Goal: Transaction & Acquisition: Purchase product/service

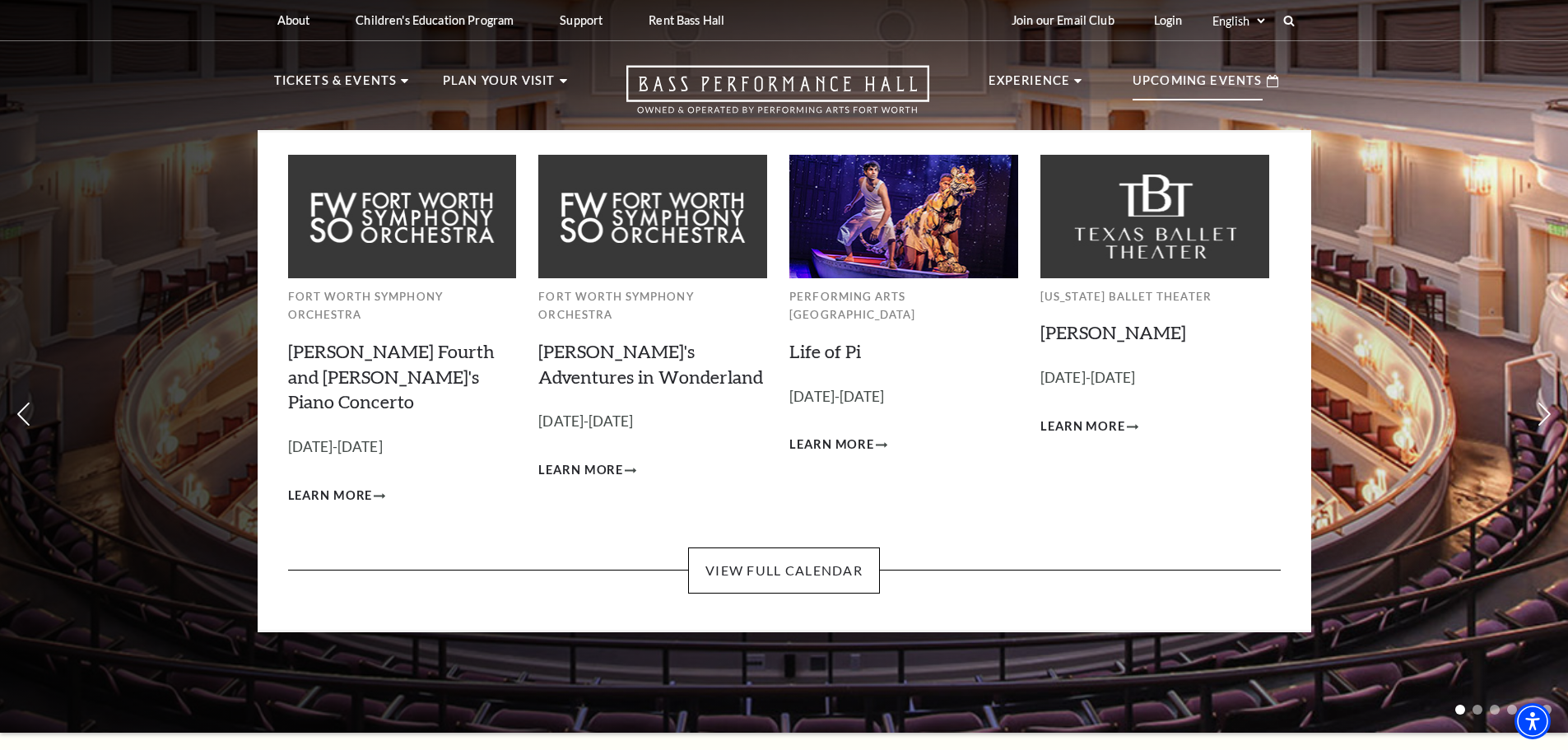
click at [1203, 85] on p "Upcoming Events" at bounding box center [1197, 85] width 130 height 29
click at [815, 435] on span "Learn More" at bounding box center [831, 445] width 85 height 21
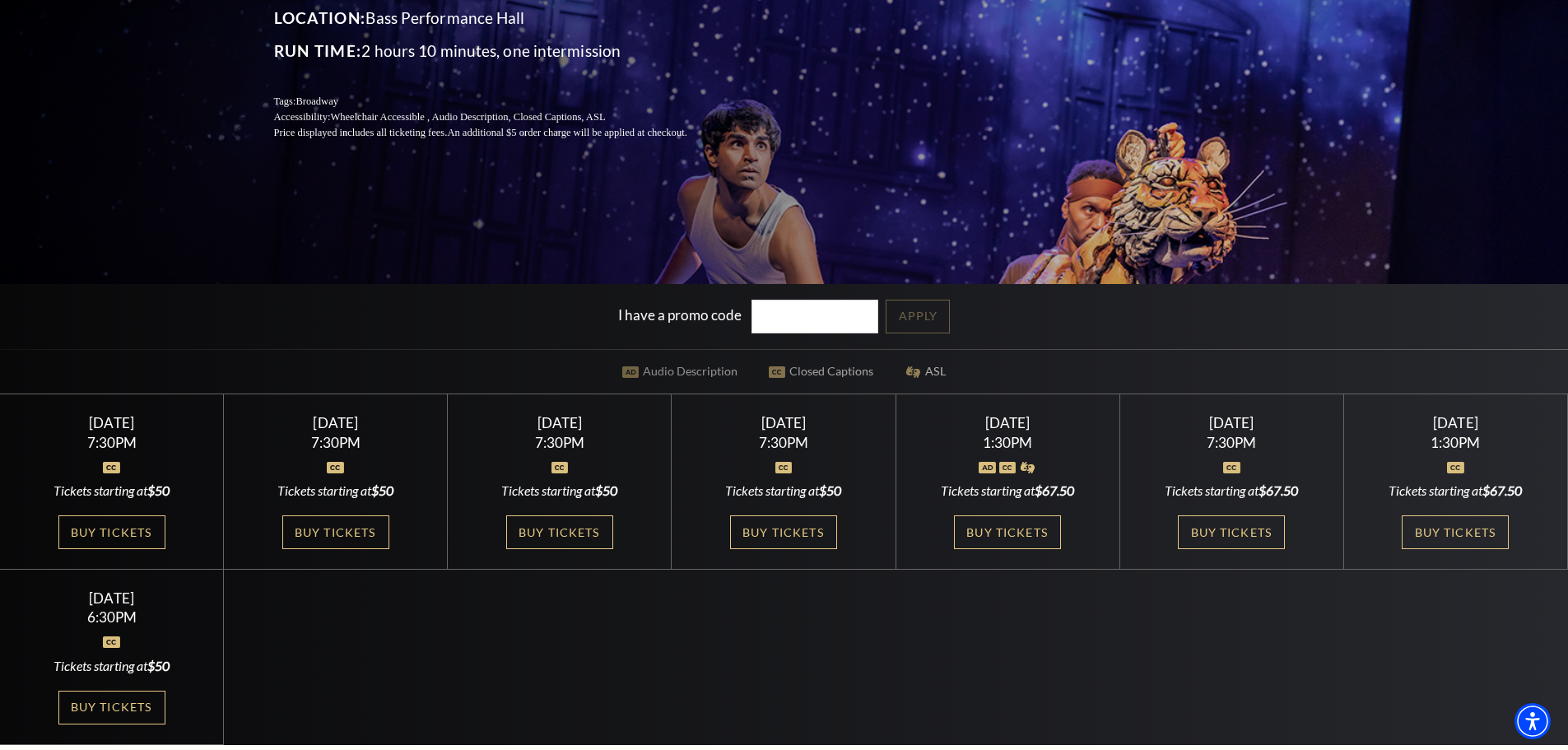
scroll to position [493, 0]
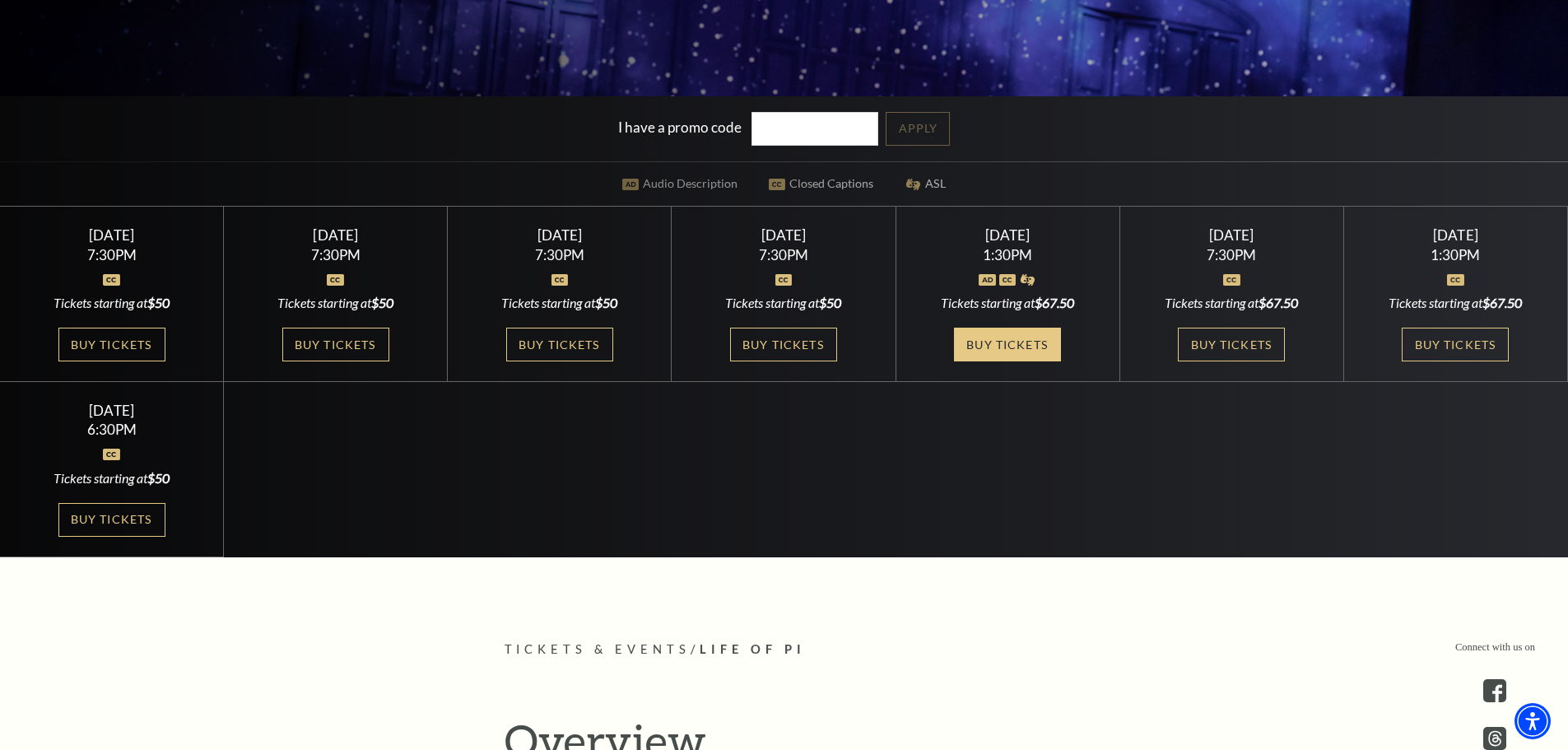
click at [979, 344] on link "Buy Tickets" at bounding box center [1006, 345] width 107 height 33
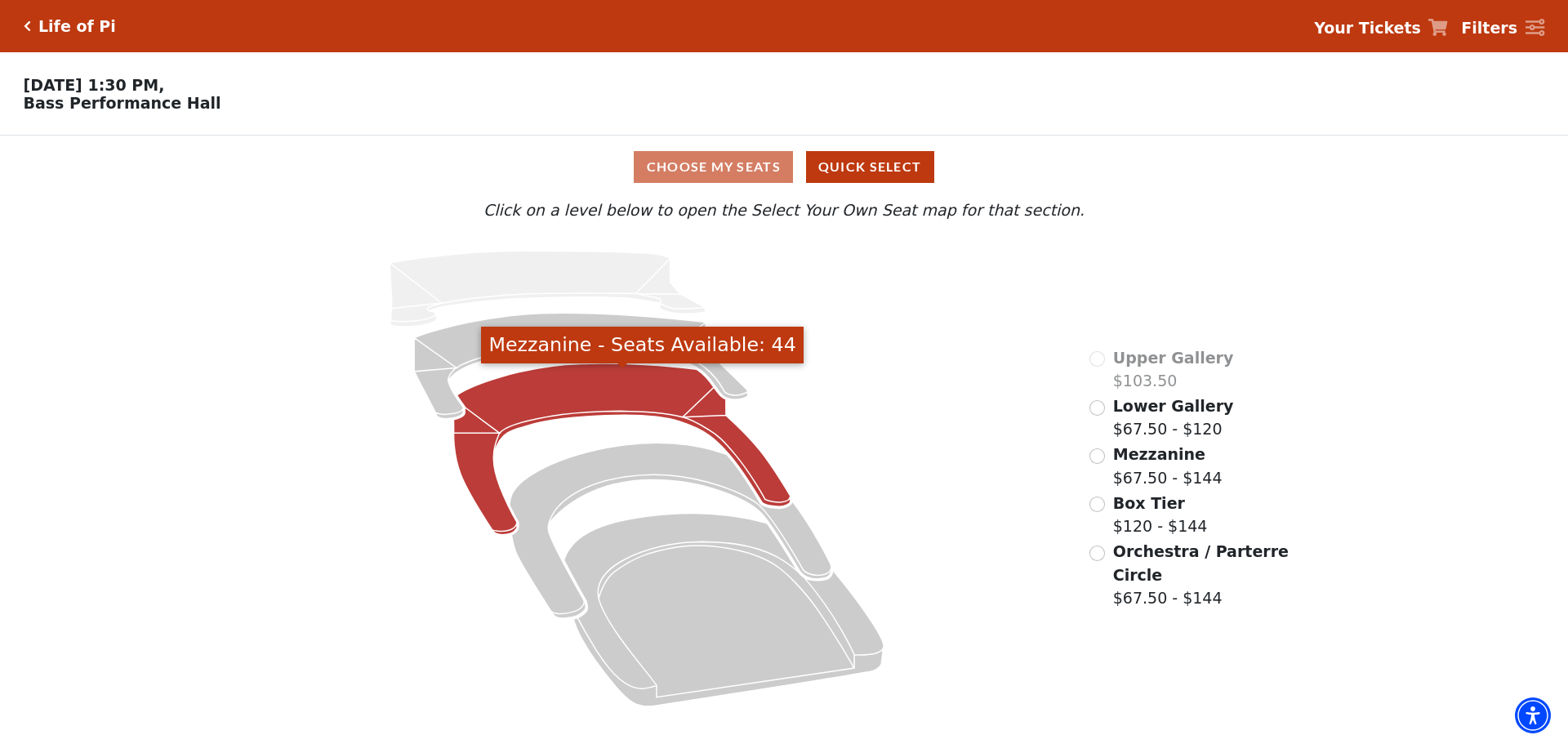
click at [599, 395] on icon "Mezzanine - Seats Available: 44" at bounding box center [622, 449] width 336 height 172
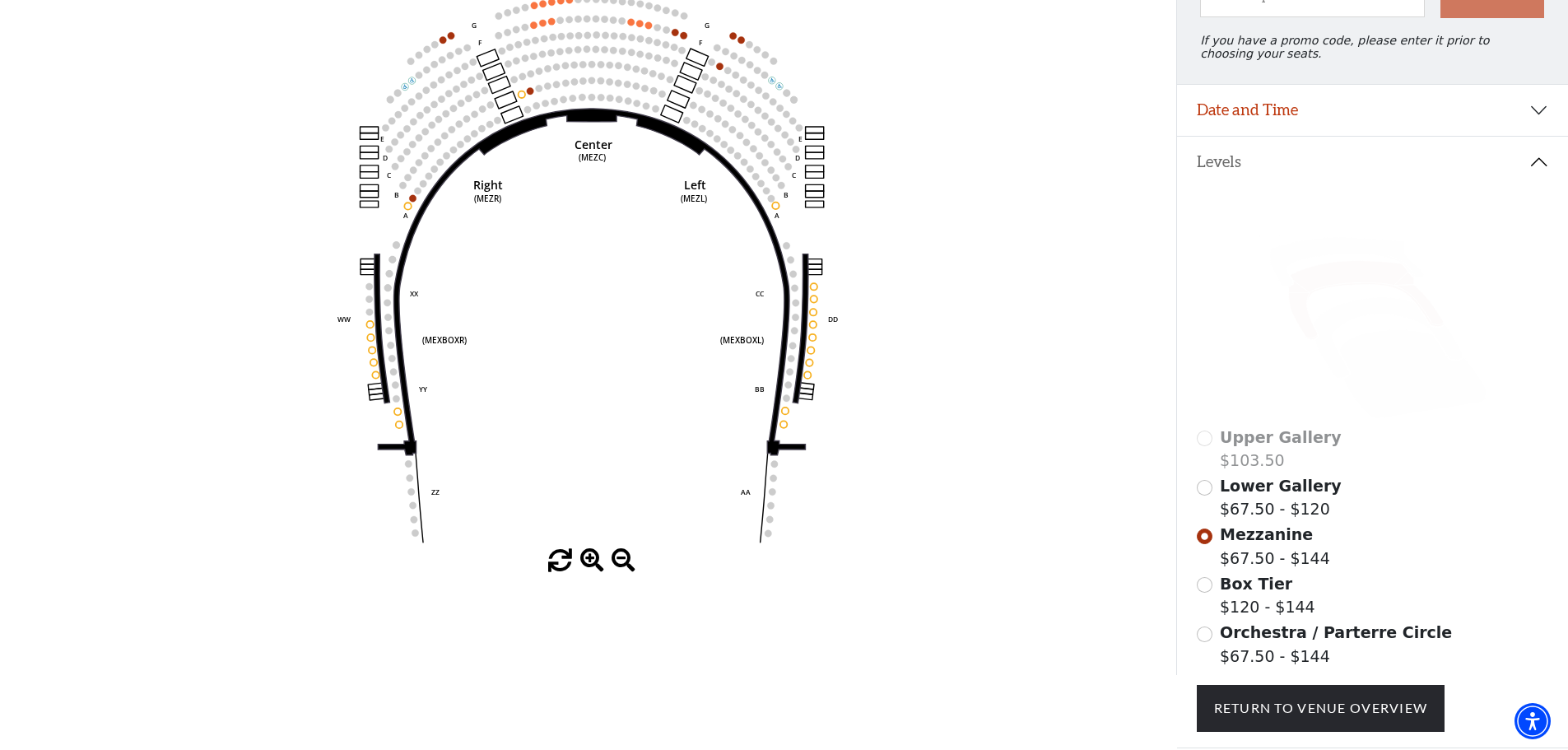
scroll to position [323, 0]
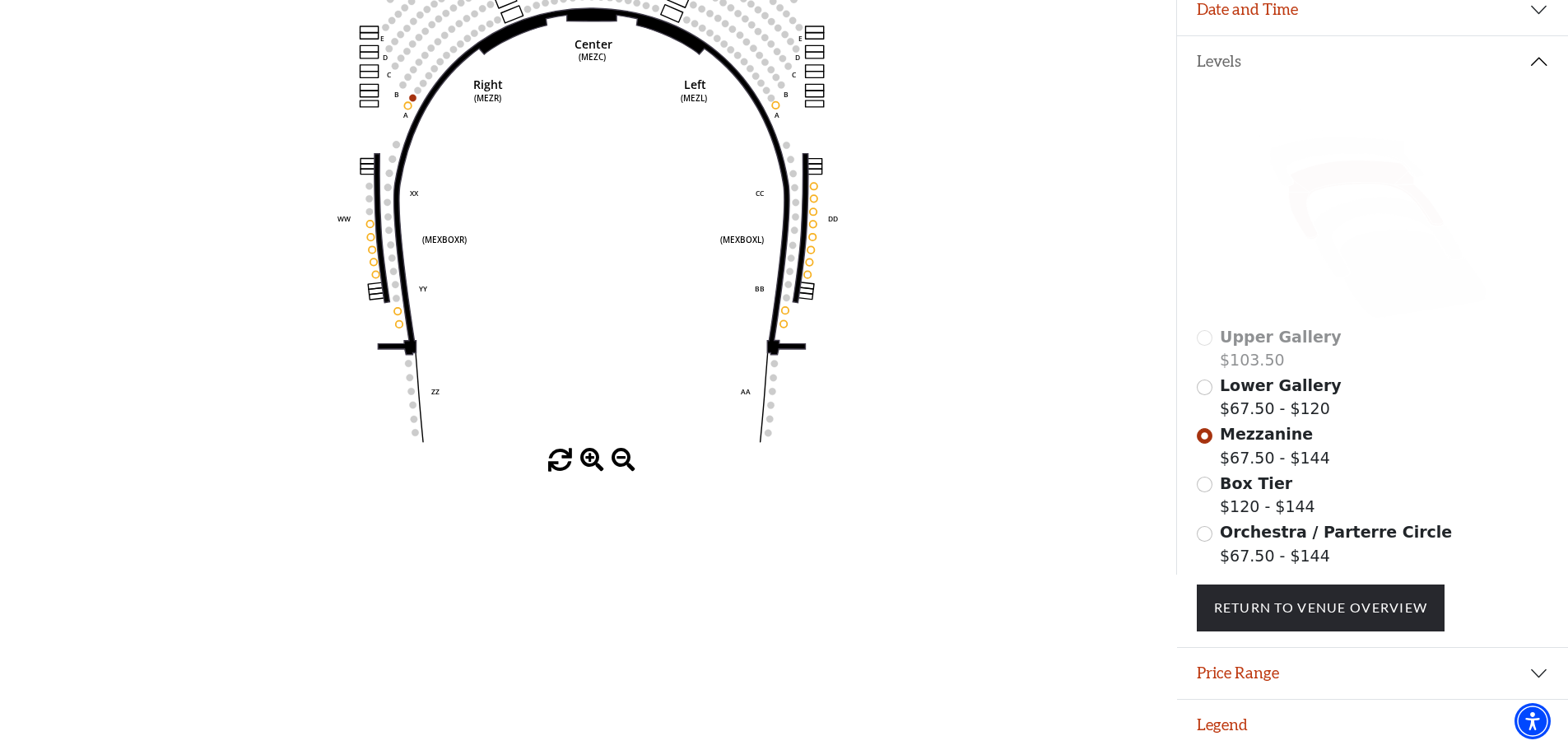
click at [1268, 374] on label "Lower Gallery $67.50 - $120" at bounding box center [1280, 398] width 121 height 47
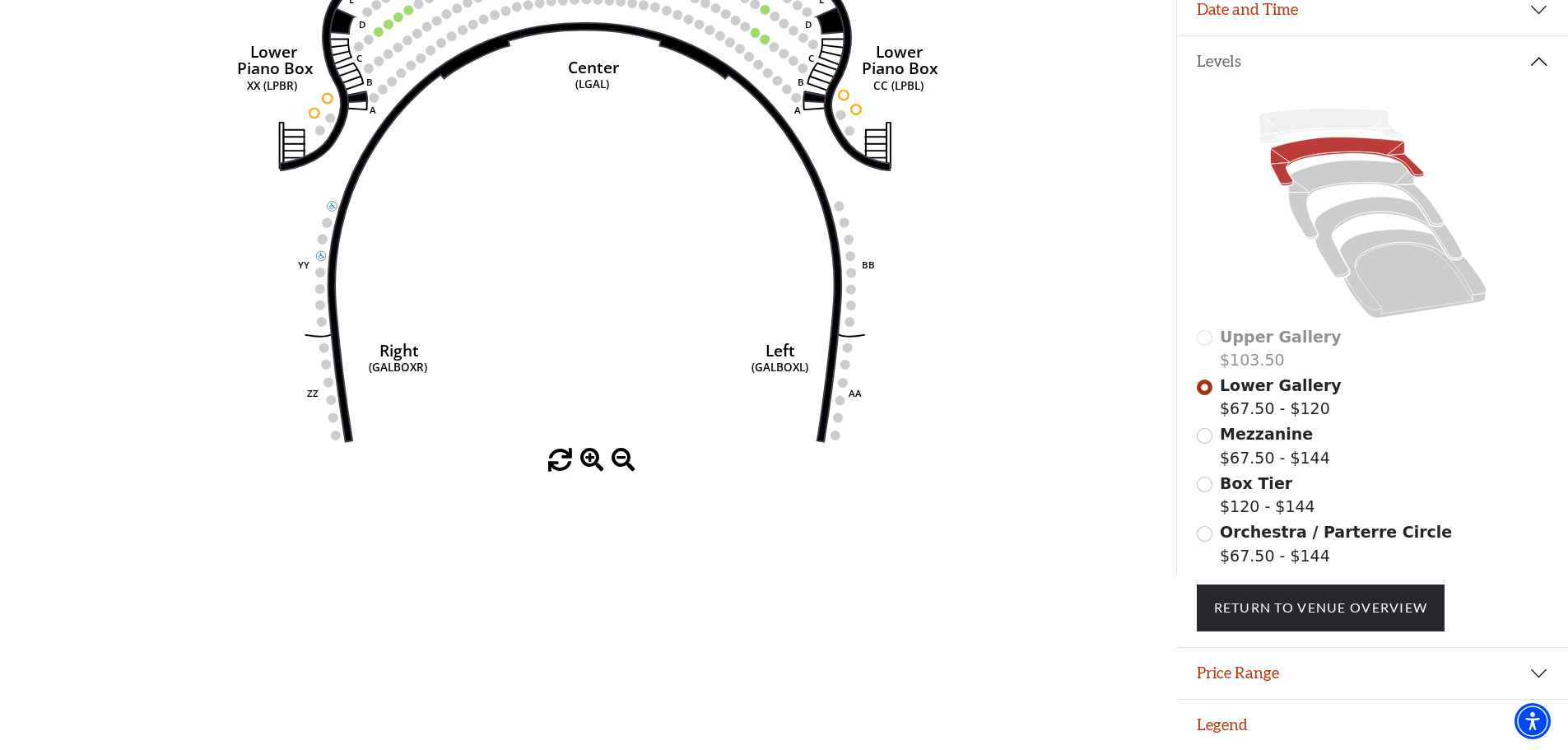
click at [1230, 494] on label "Box Tier $120 - $144" at bounding box center [1268, 495] width 96 height 47
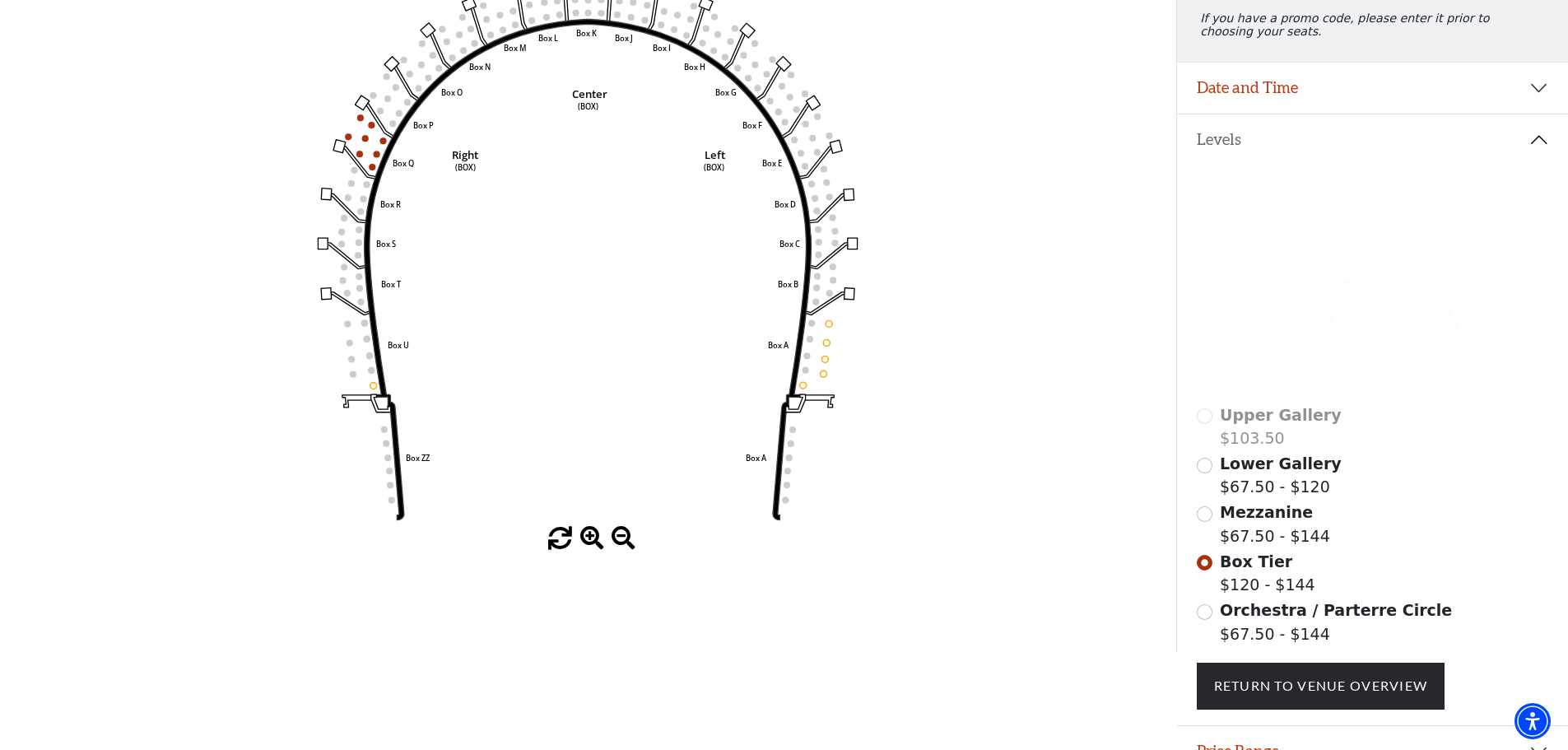
scroll to position [241, 0]
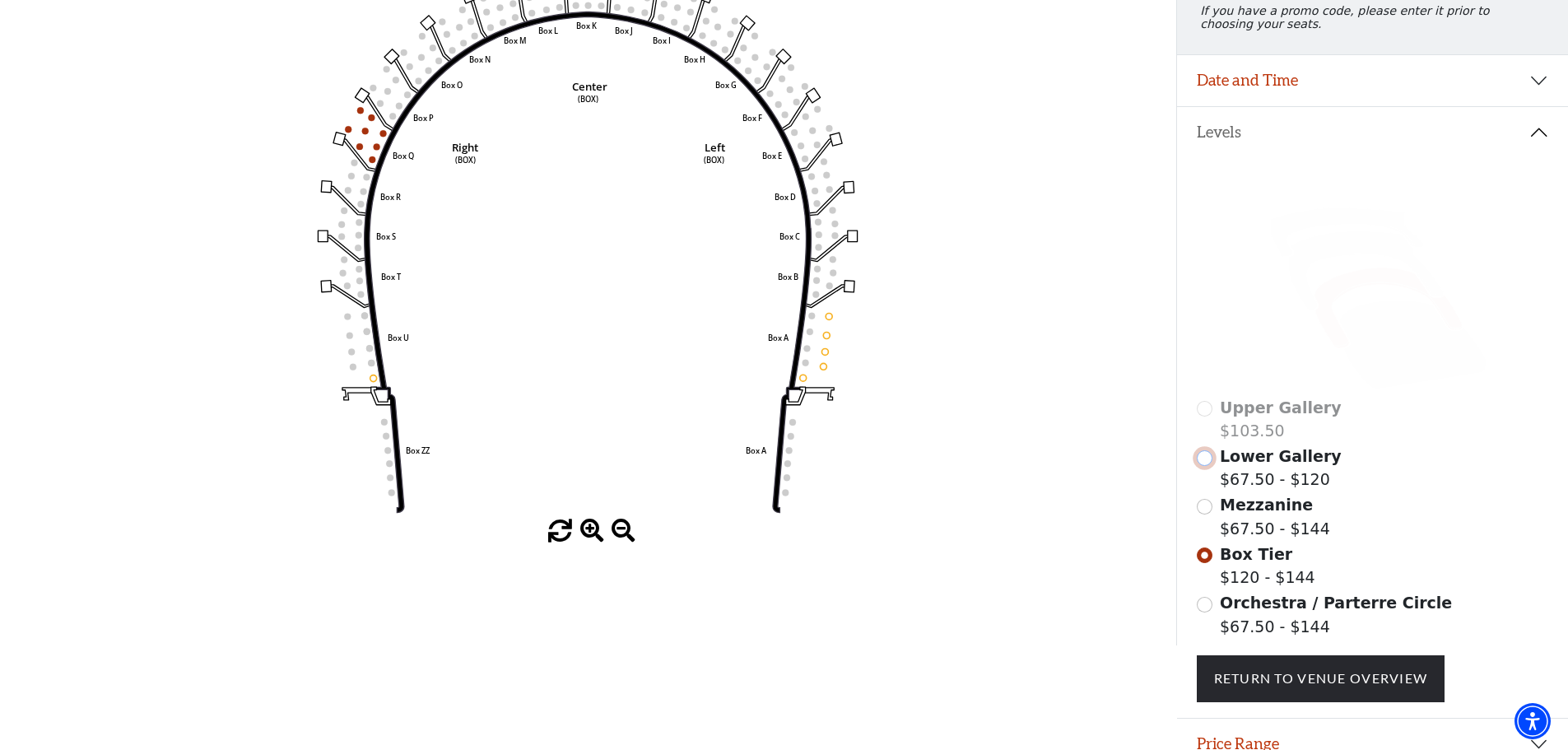
click at [1202, 466] on input "Lower Gallery$67.50 - $120\a" at bounding box center [1205, 458] width 16 height 16
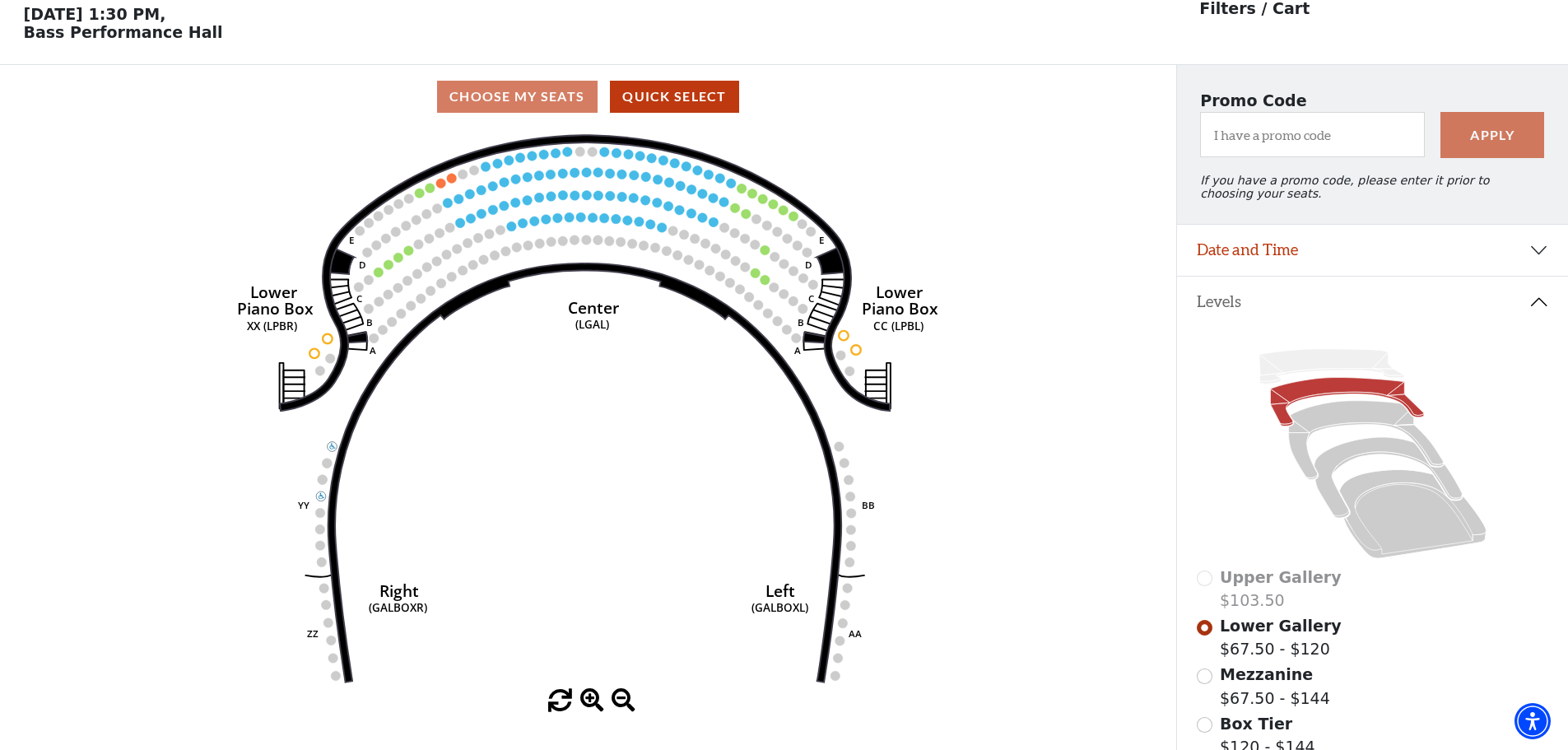
scroll to position [76, 0]
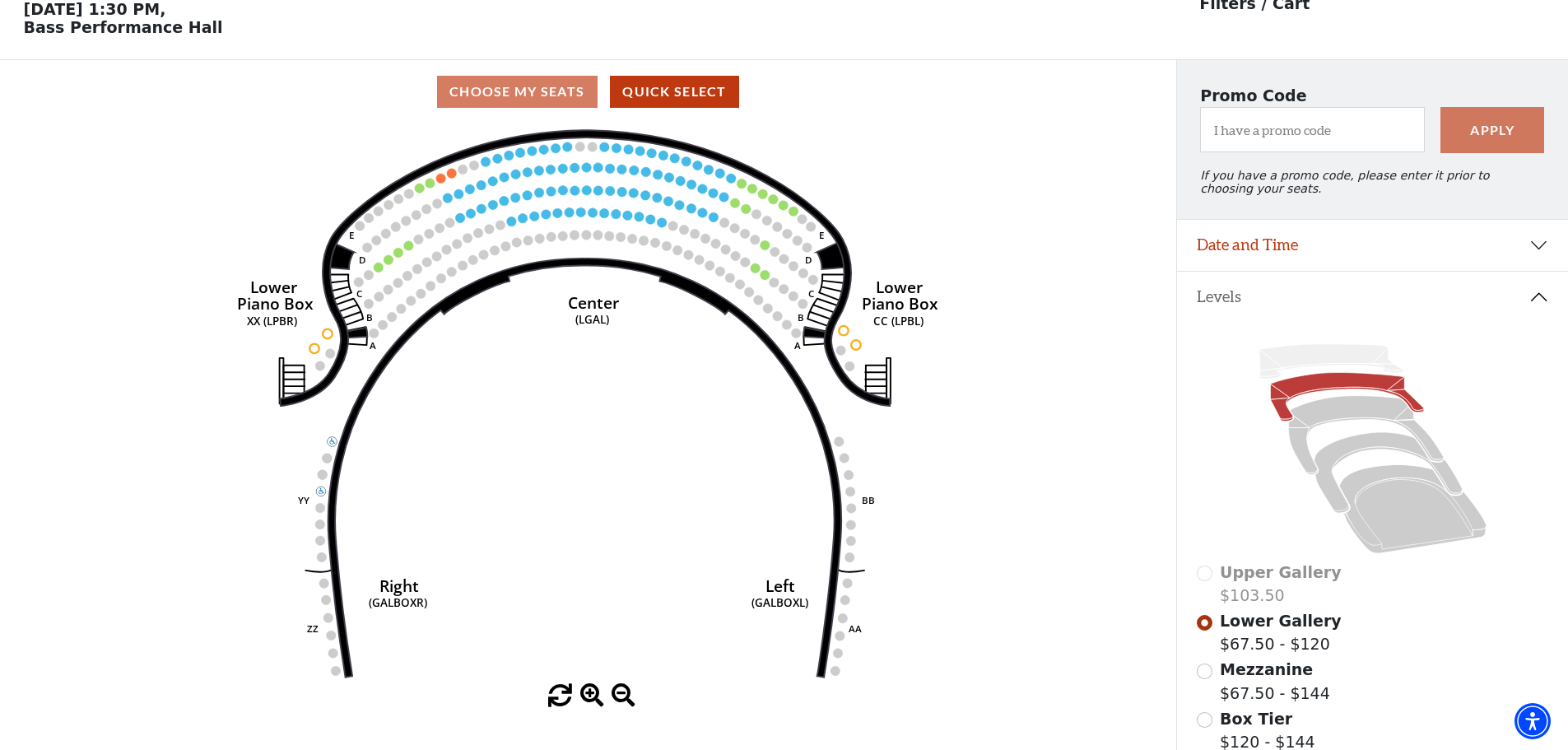
click at [1212, 584] on div "Upper Gallery $103.50" at bounding box center [1373, 585] width 352 height 47
click at [1211, 587] on div "Upper Gallery $103.50" at bounding box center [1373, 585] width 352 height 47
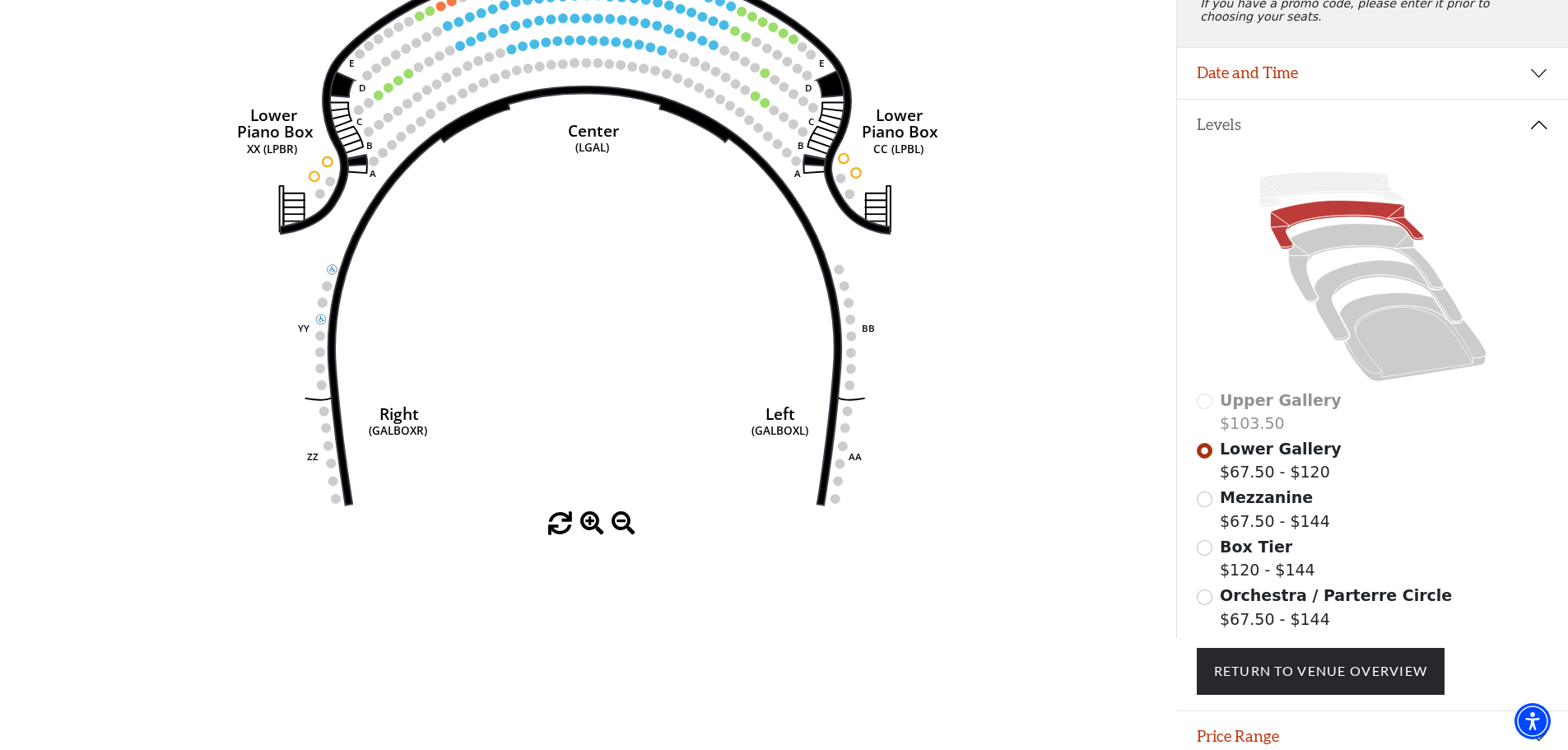
scroll to position [323, 0]
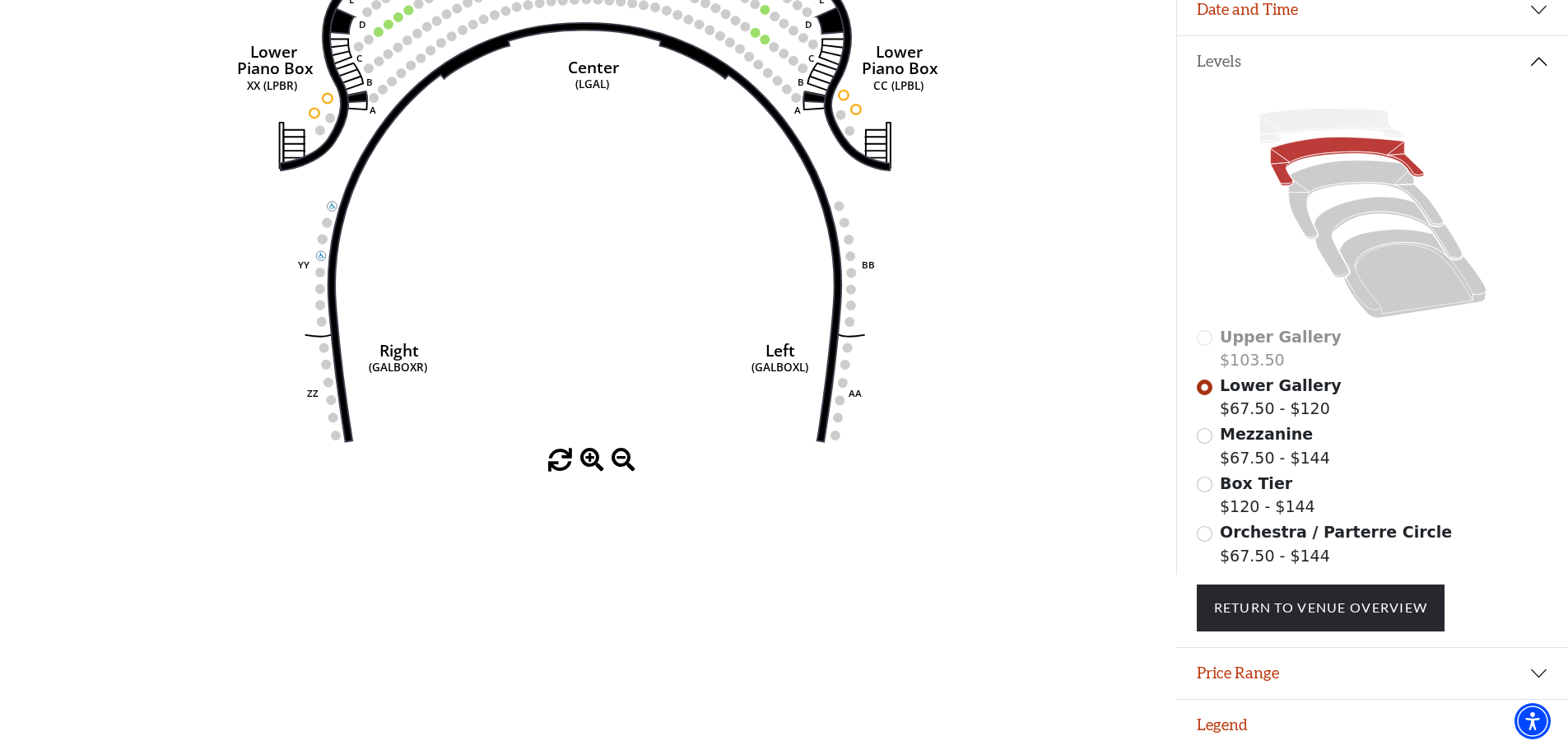
click at [1207, 442] on div "Mezzanine $67.50 - $144" at bounding box center [1373, 445] width 352 height 47
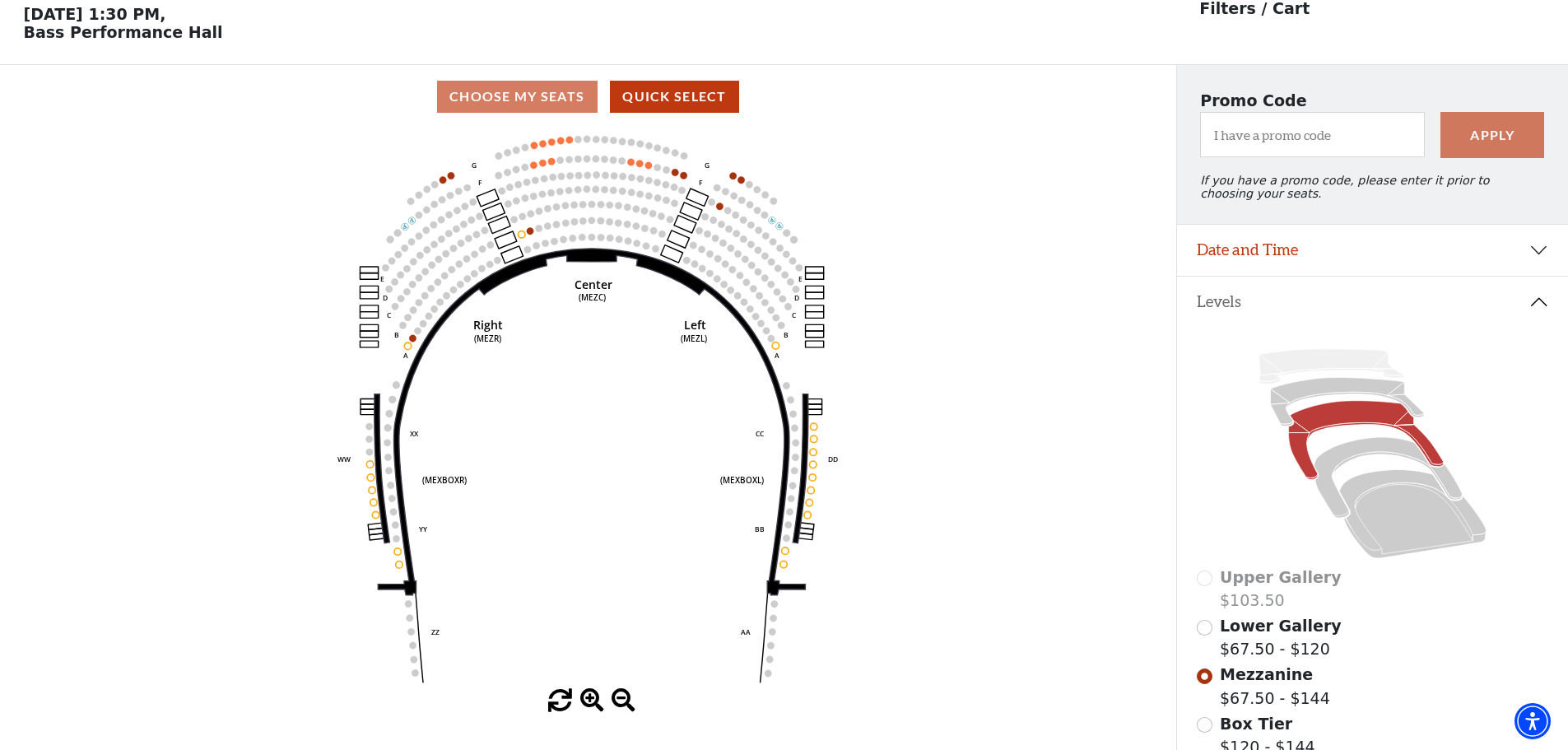
scroll to position [76, 0]
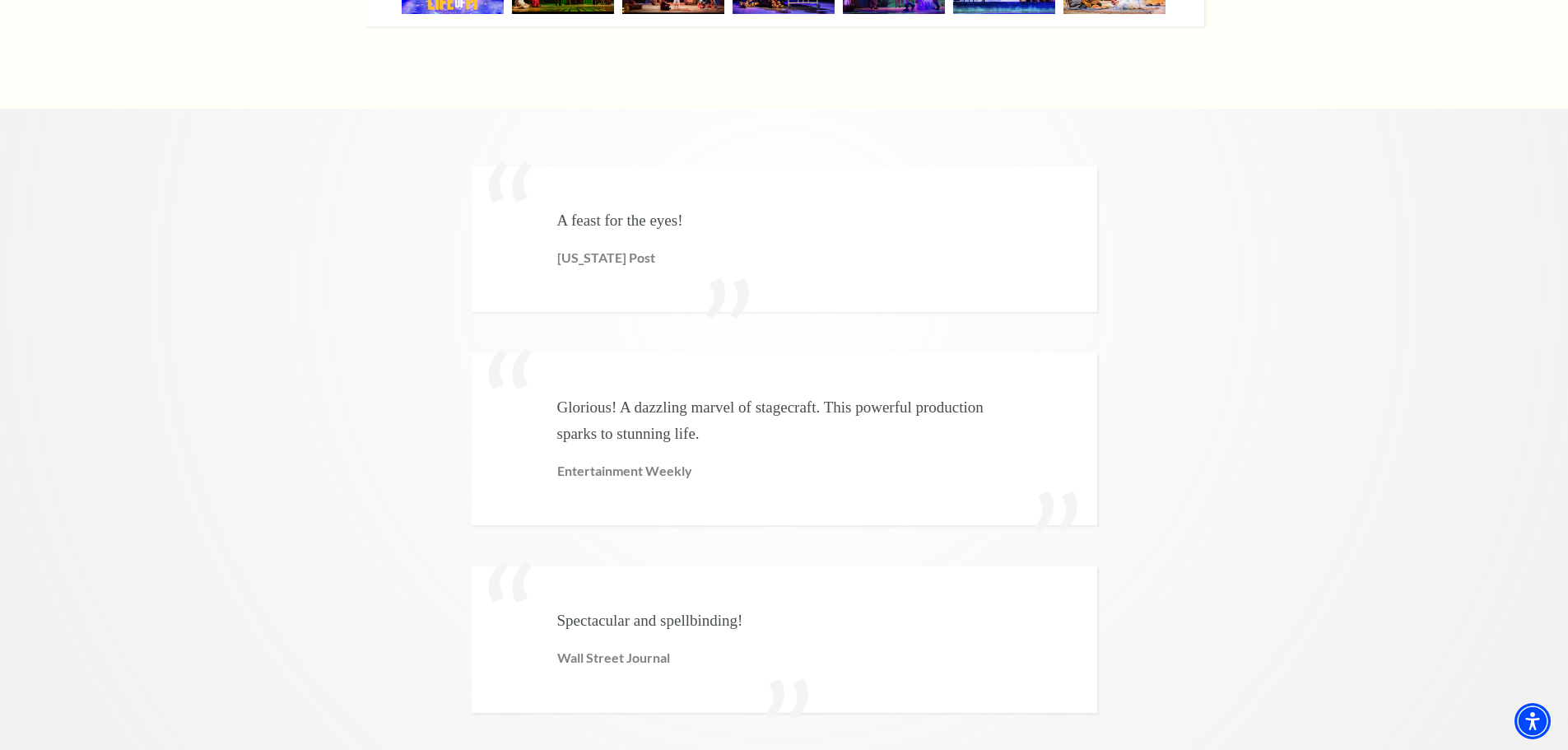
scroll to position [3952, 0]
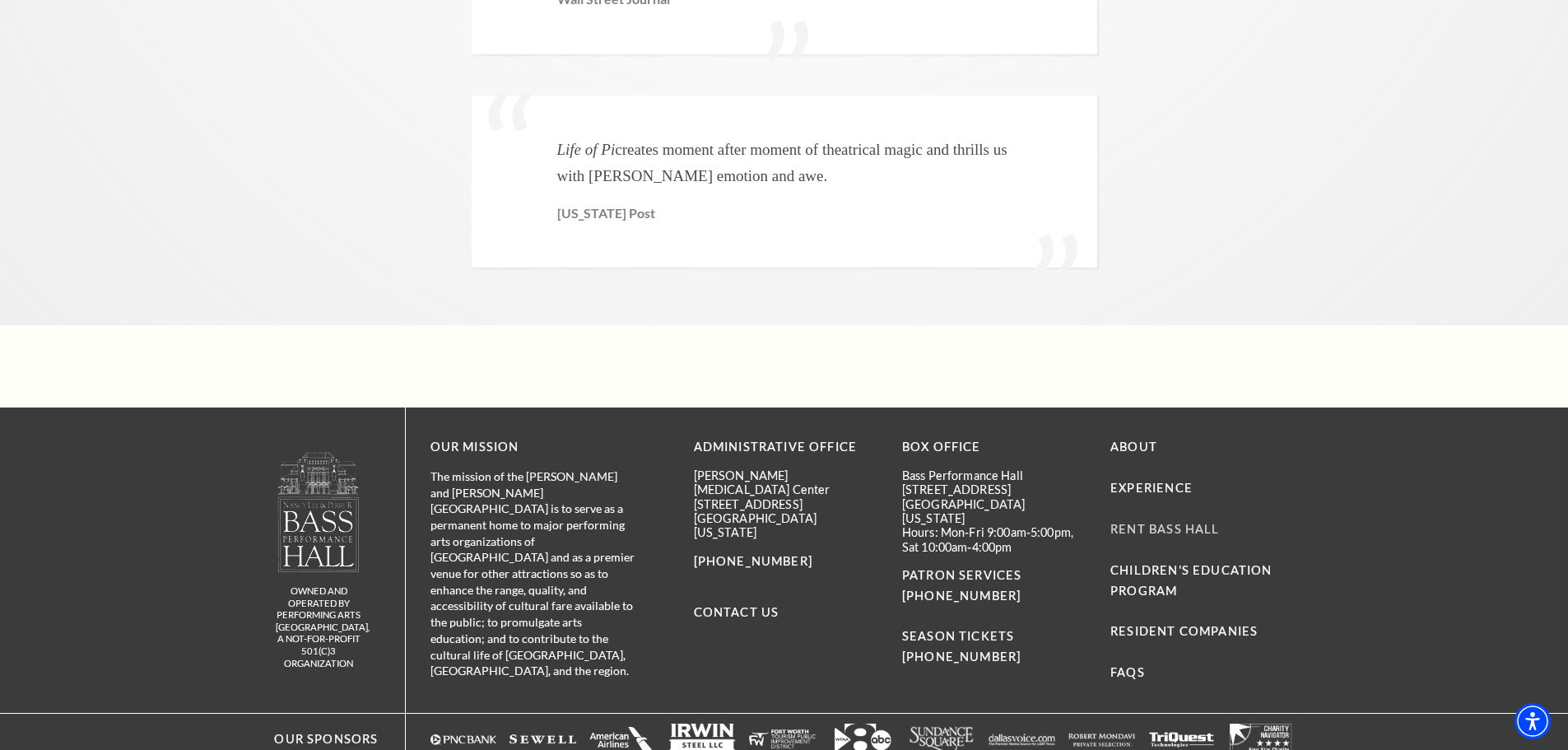
click at [1134, 522] on link "Rent Bass Hall" at bounding box center [1164, 529] width 109 height 14
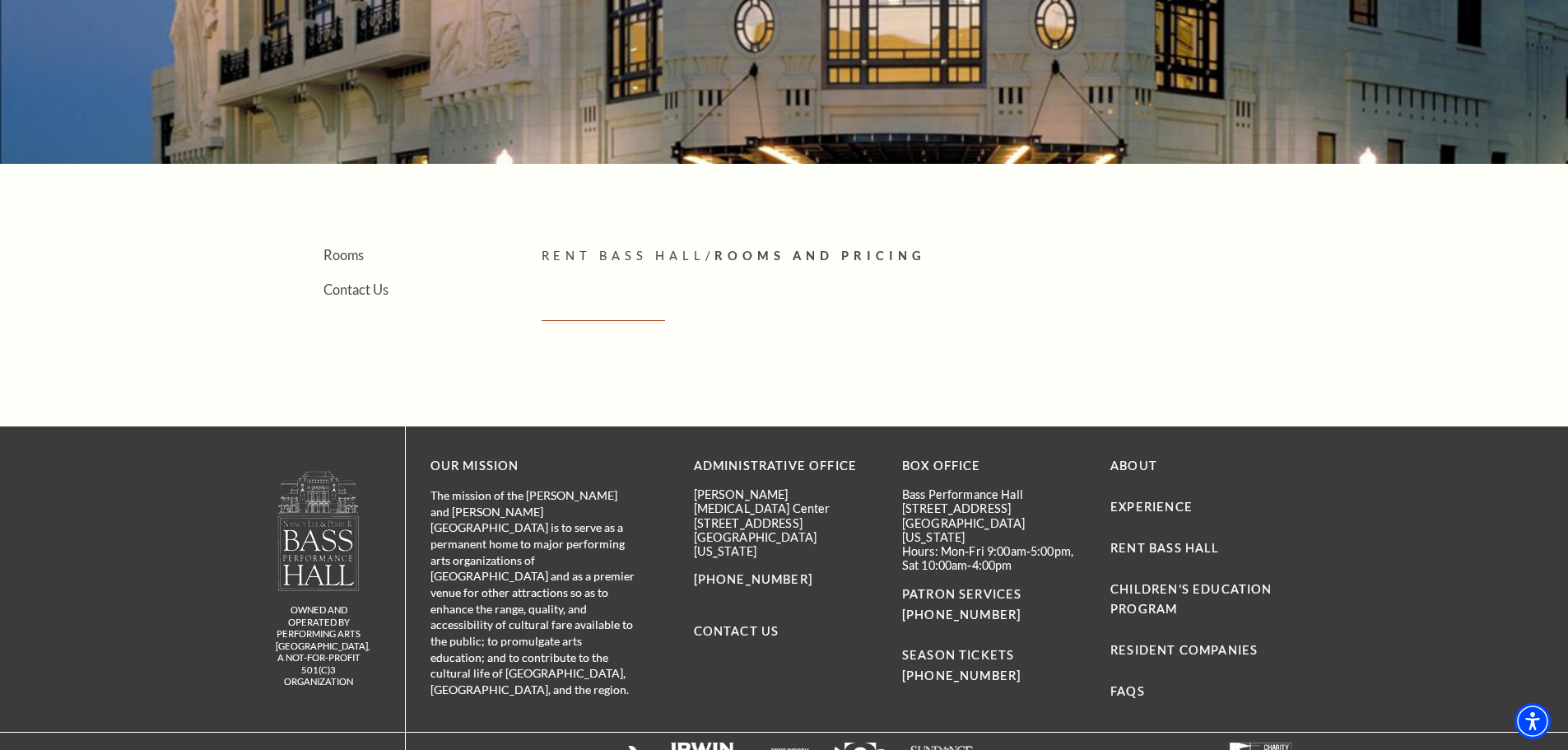
scroll to position [378, 0]
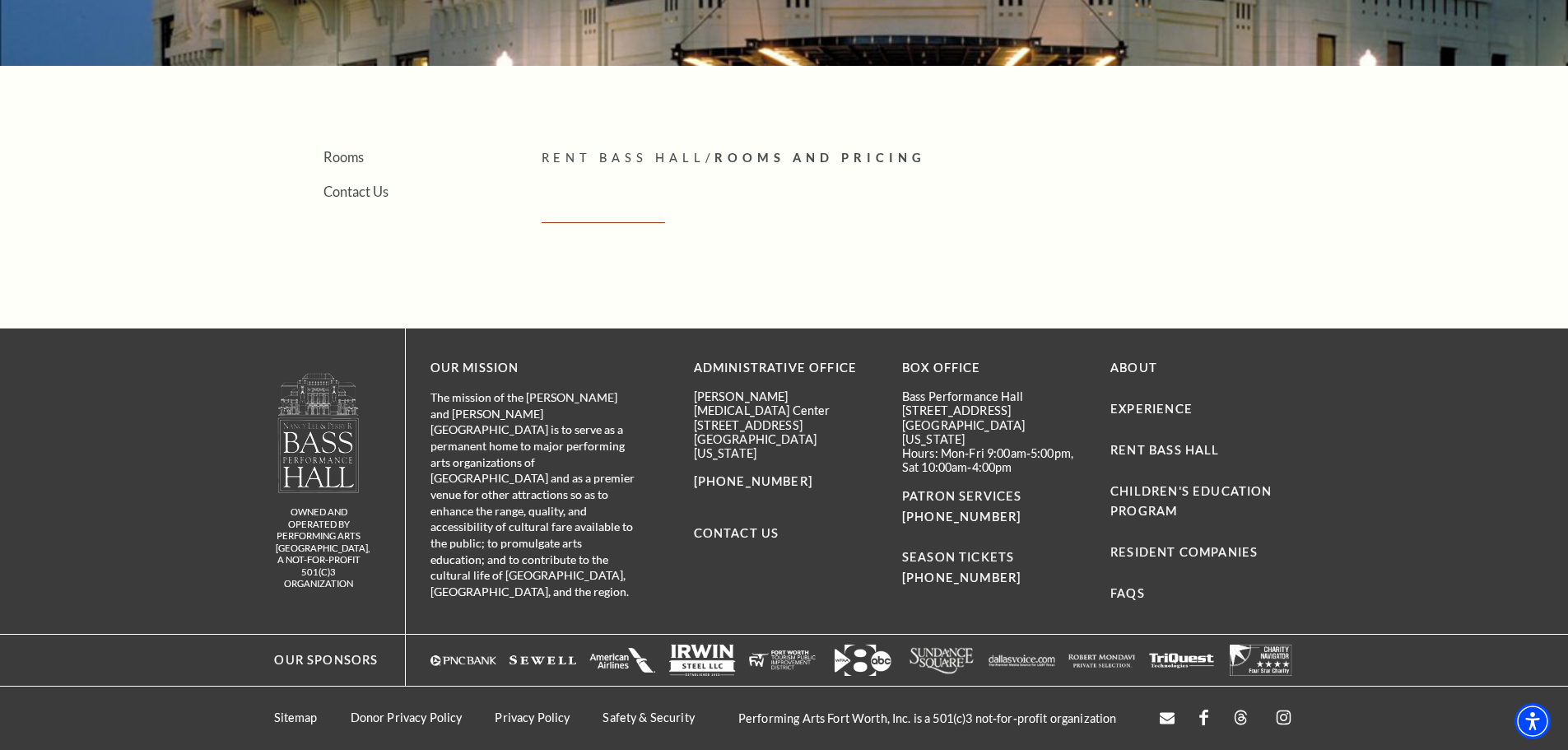
click at [828, 165] on p "Rent Bass Hall / Rooms And Pricing" at bounding box center [917, 158] width 753 height 21
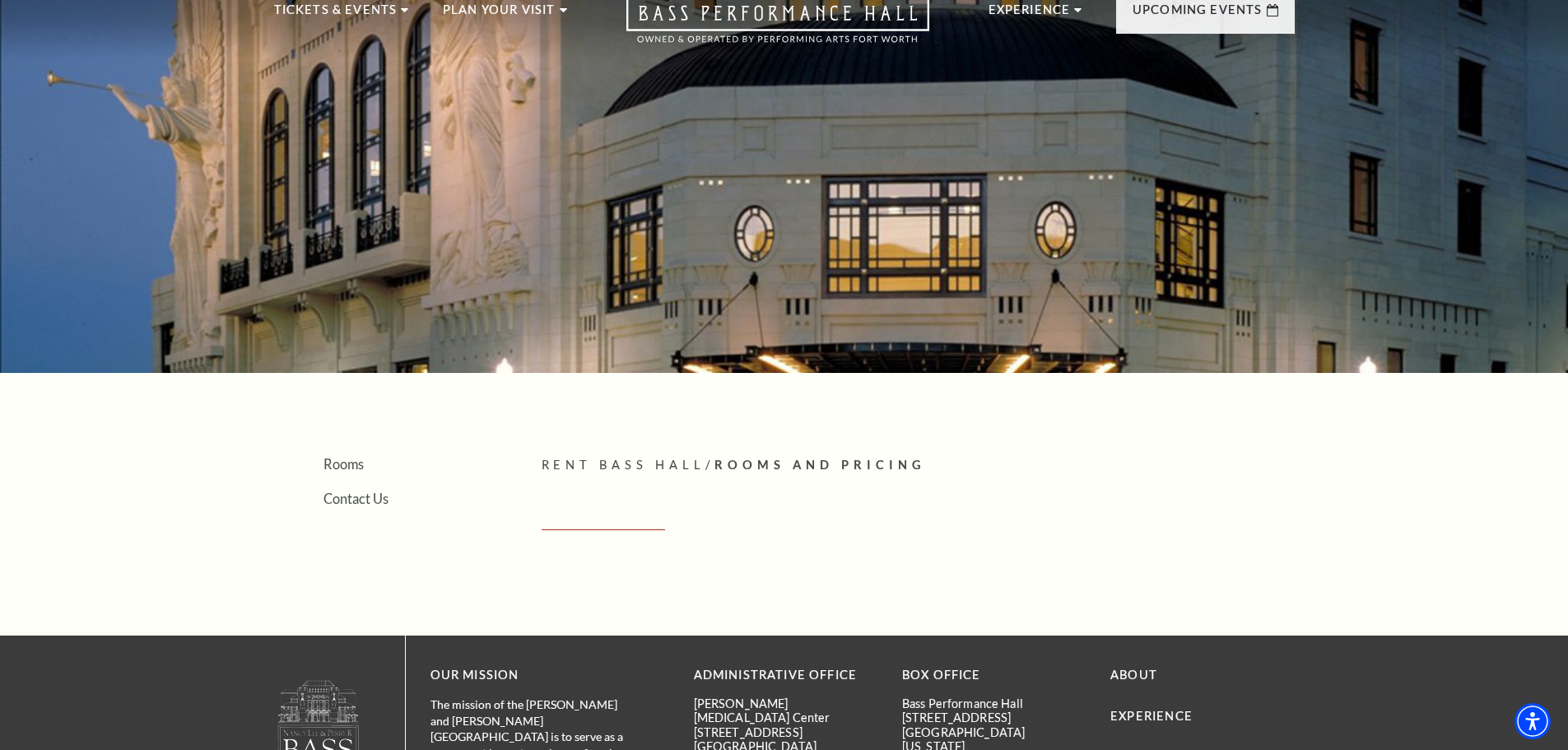
scroll to position [0, 0]
